Goal: Task Accomplishment & Management: Manage account settings

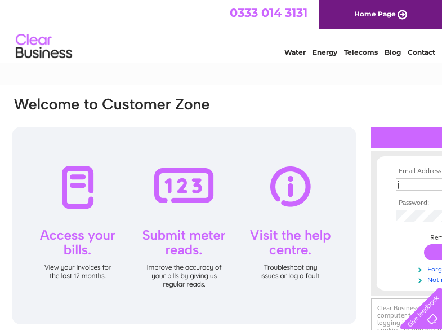
scroll to position [0, 70]
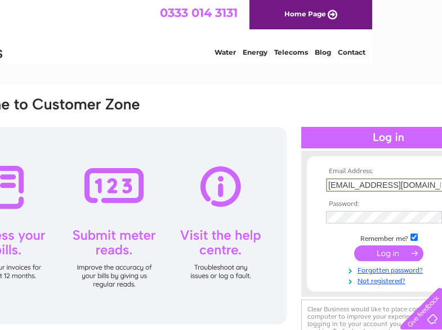
type input "[EMAIL_ADDRESS][DOMAIN_NAME]"
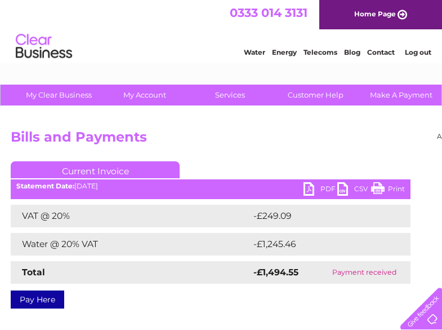
scroll to position [0, 115]
